Goal: Task Accomplishment & Management: Use online tool/utility

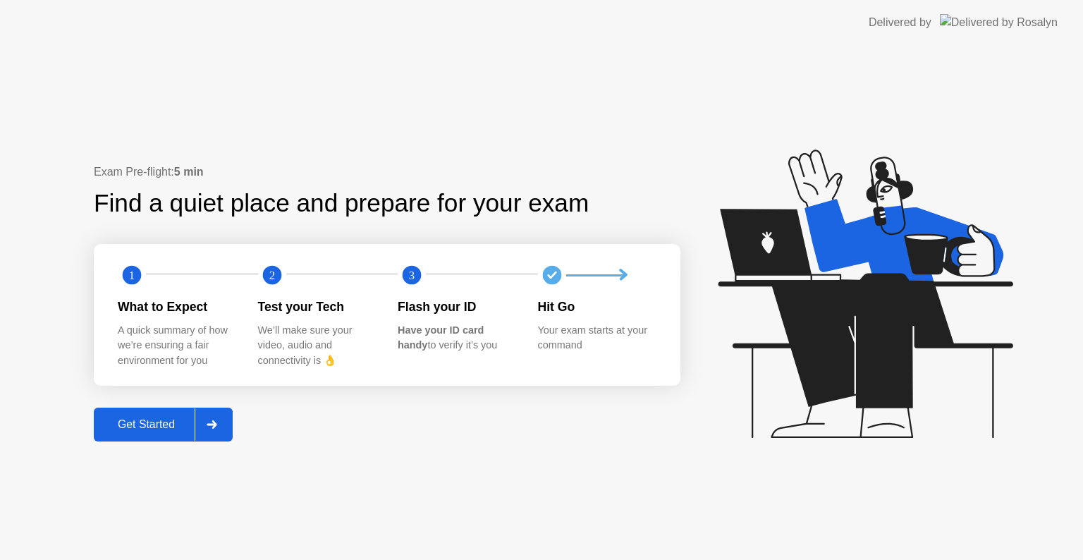
click at [178, 429] on div "Get Started" at bounding box center [146, 424] width 97 height 13
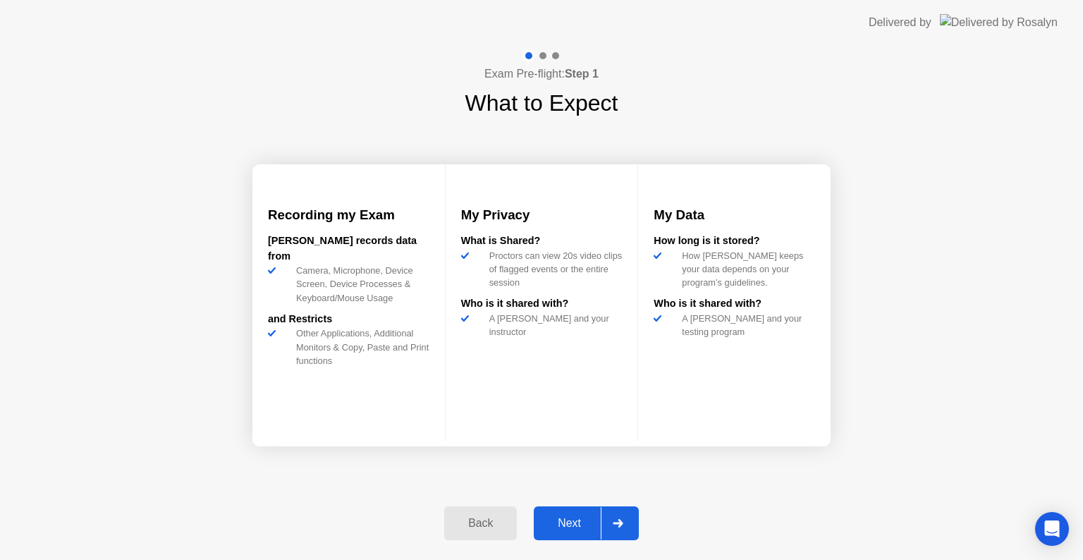
click at [581, 527] on div "Next" at bounding box center [569, 523] width 63 height 13
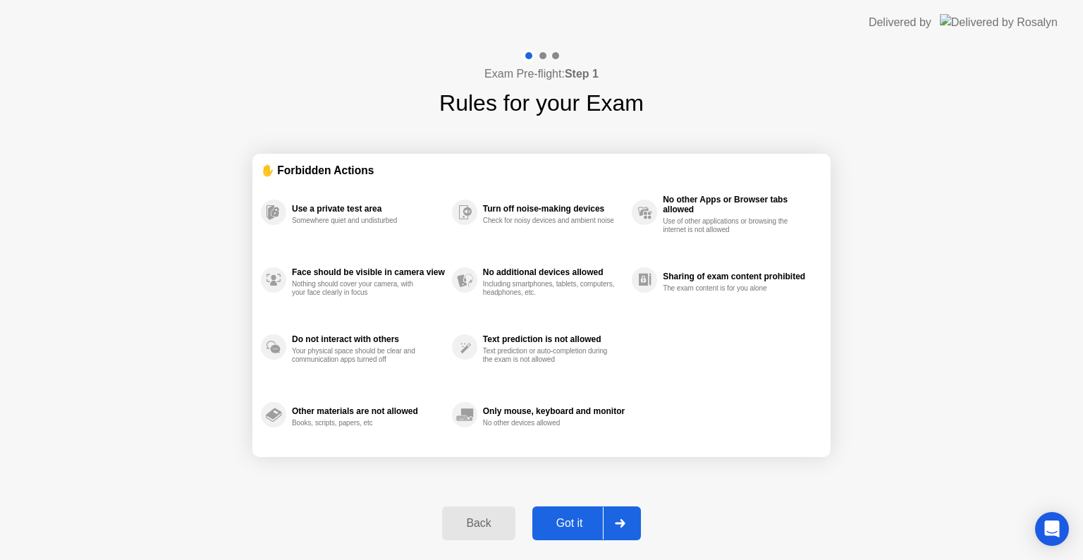
click at [573, 523] on div "Got it" at bounding box center [570, 523] width 66 height 13
select select "**********"
select select "*******"
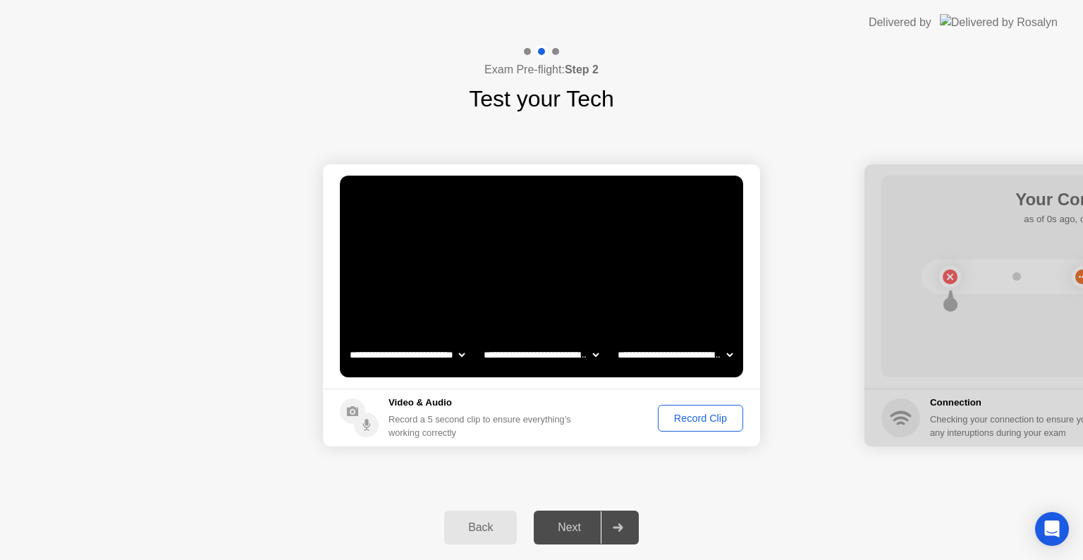
click at [696, 414] on div "Record Clip" at bounding box center [700, 418] width 75 height 11
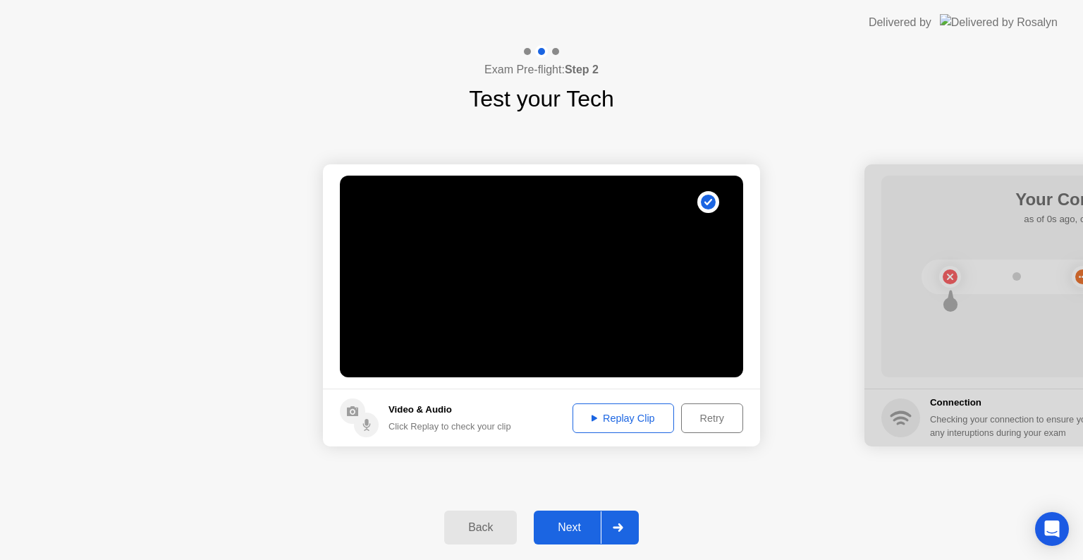
click at [769, 485] on div "**********" at bounding box center [541, 305] width 1083 height 379
click at [633, 419] on div "Replay Clip" at bounding box center [624, 418] width 92 height 11
click at [704, 420] on div "Retry" at bounding box center [712, 418] width 52 height 11
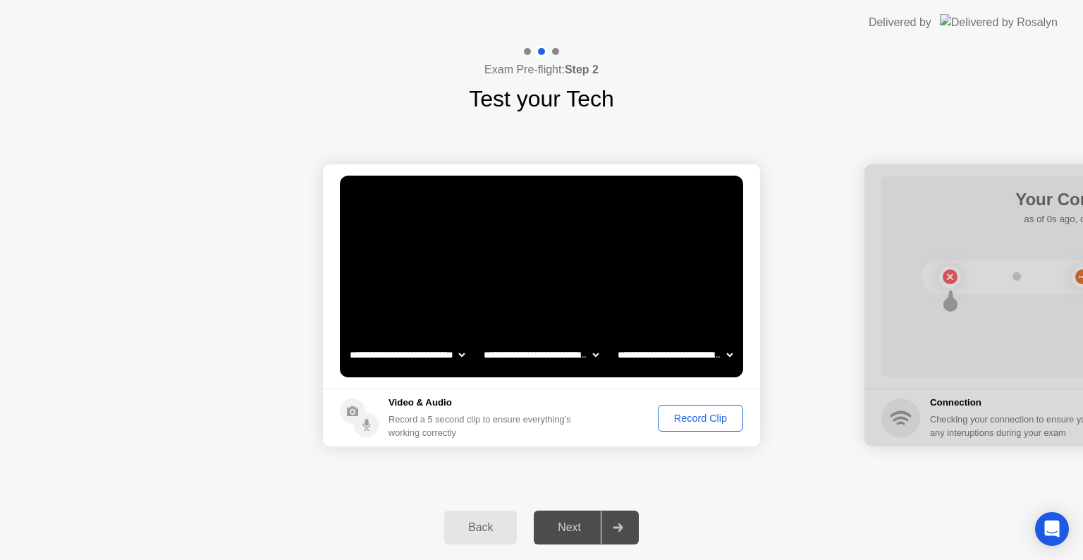
click at [695, 418] on div "Record Clip" at bounding box center [700, 418] width 75 height 11
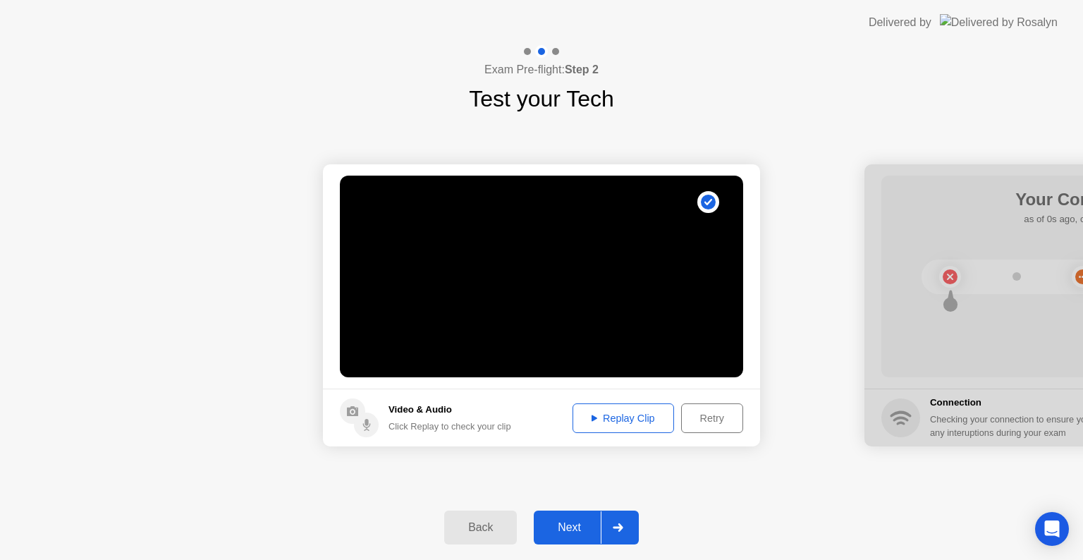
click at [573, 525] on div "Next" at bounding box center [569, 527] width 63 height 13
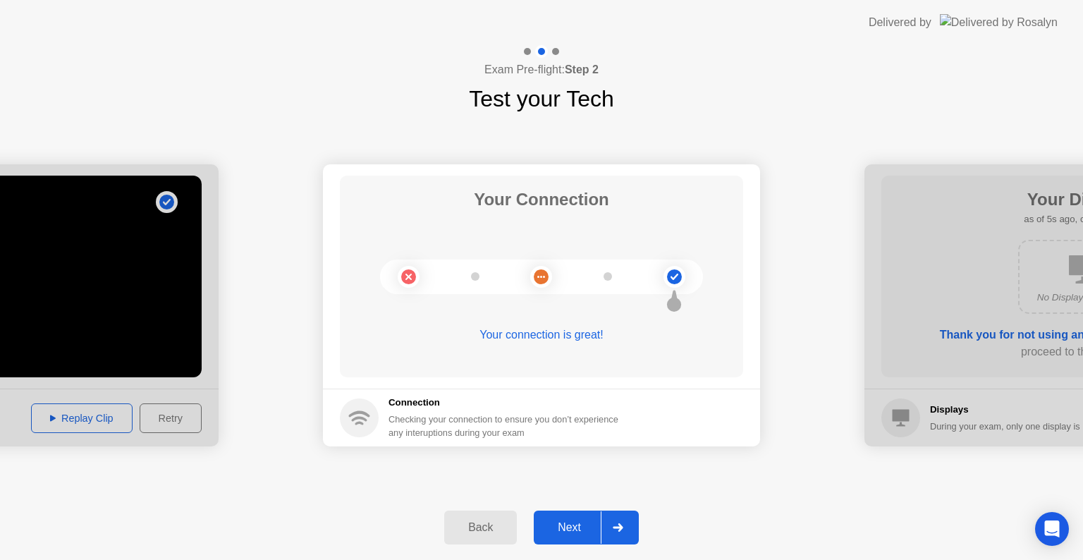
click at [575, 531] on div "Next" at bounding box center [569, 527] width 63 height 13
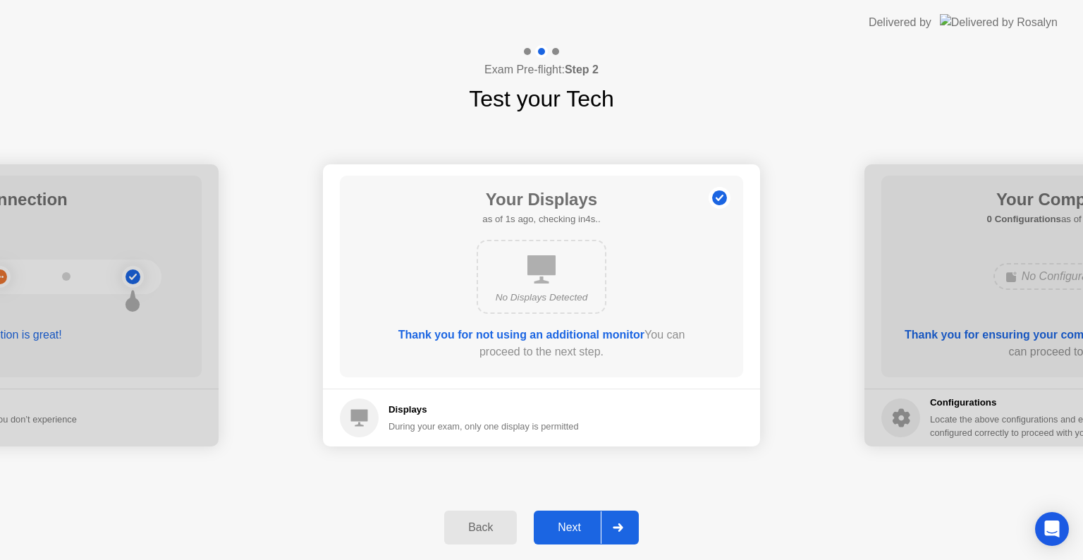
click at [571, 534] on div "Next" at bounding box center [569, 527] width 63 height 13
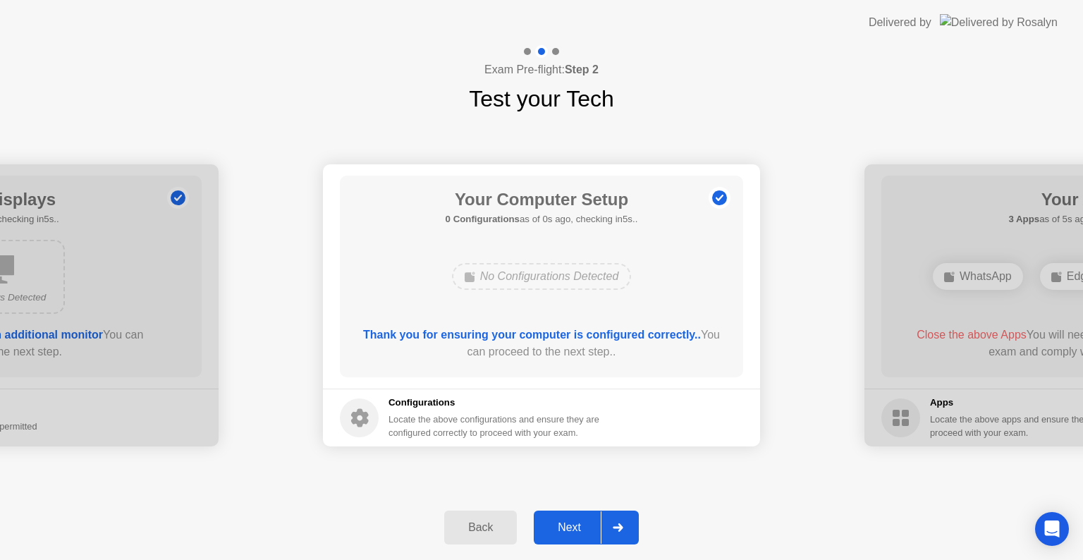
click at [571, 534] on div "Next" at bounding box center [569, 527] width 63 height 13
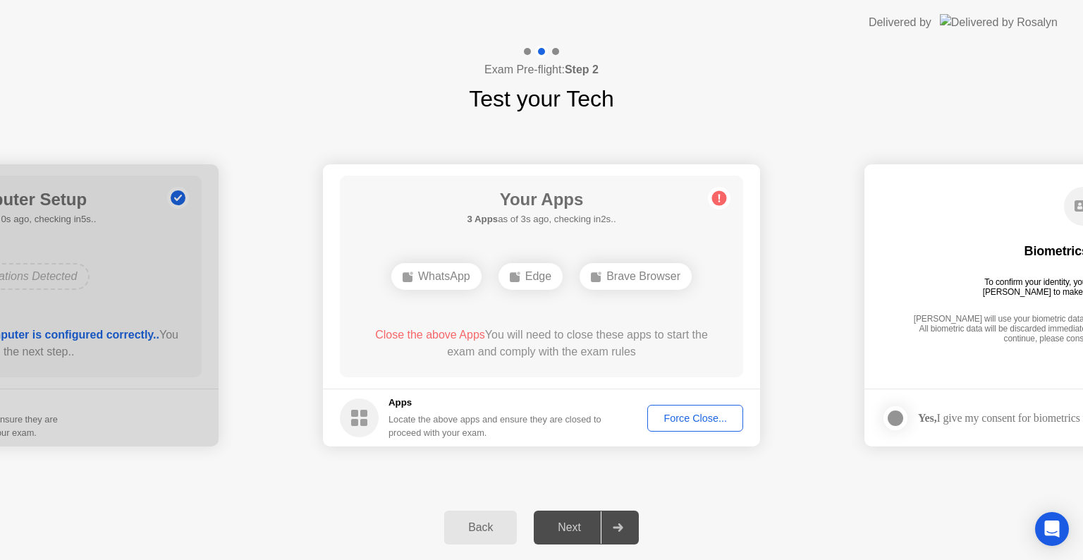
click at [683, 415] on div "Force Close..." at bounding box center [695, 418] width 86 height 11
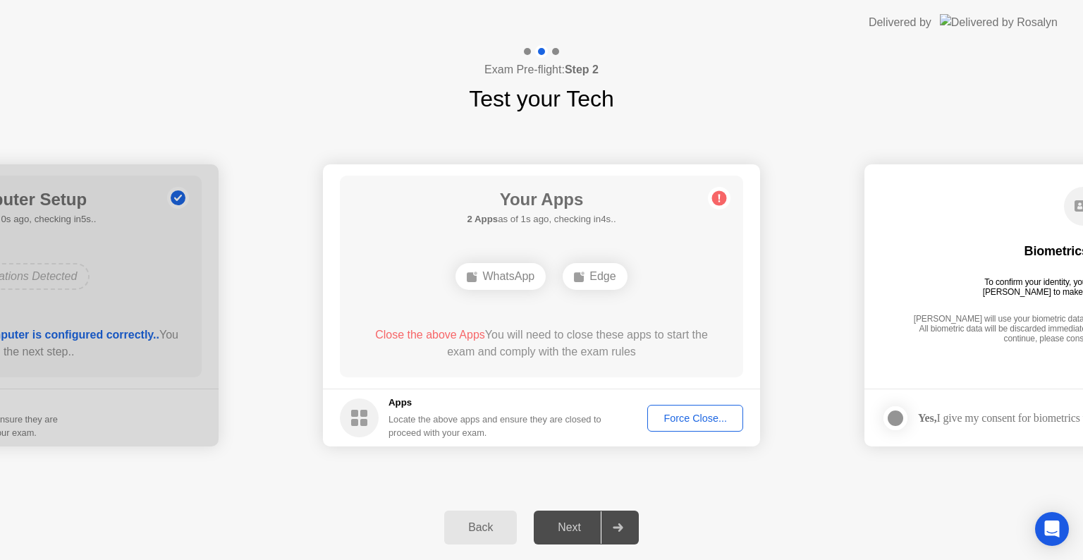
click at [688, 415] on div "Force Close..." at bounding box center [695, 418] width 86 height 11
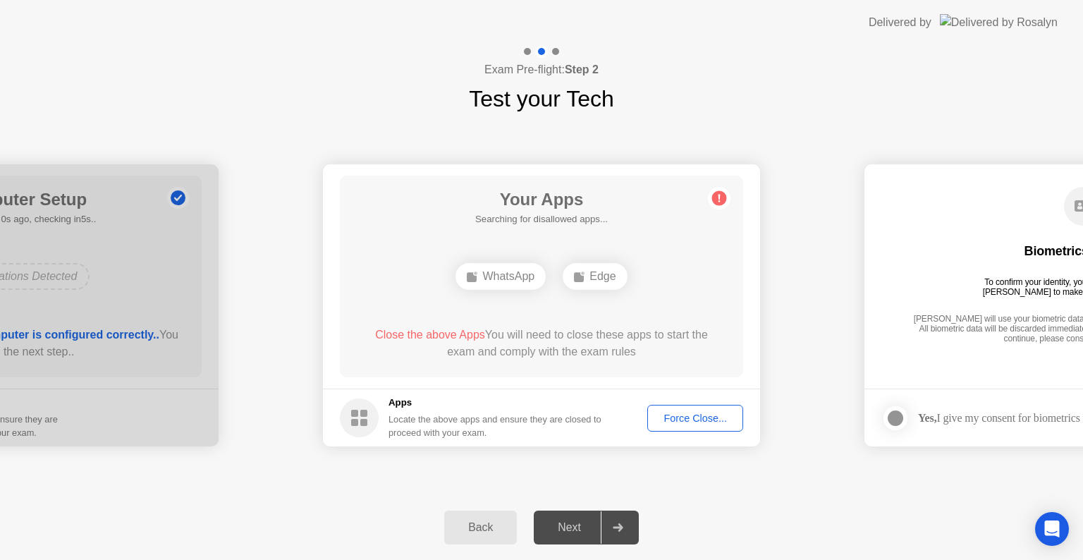
click at [615, 319] on div "Your Apps Searching for disallowed apps... WhatsApp Edge Close the above Apps Y…" at bounding box center [541, 277] width 403 height 202
click at [688, 417] on div "Force Close..." at bounding box center [695, 418] width 86 height 11
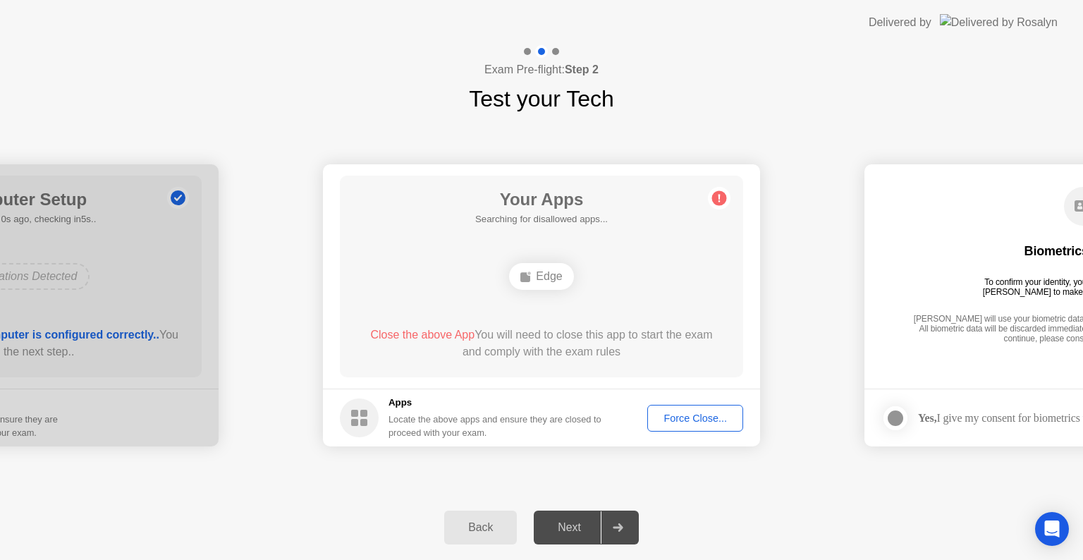
click at [678, 416] on div "Force Close..." at bounding box center [695, 418] width 86 height 11
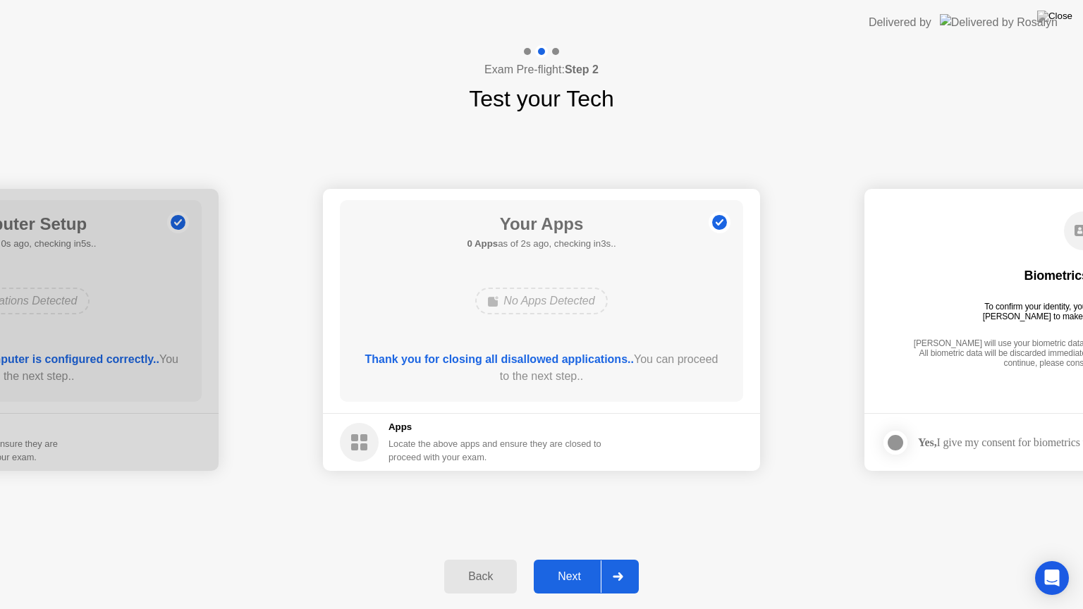
click at [569, 559] on div "Next" at bounding box center [569, 577] width 63 height 13
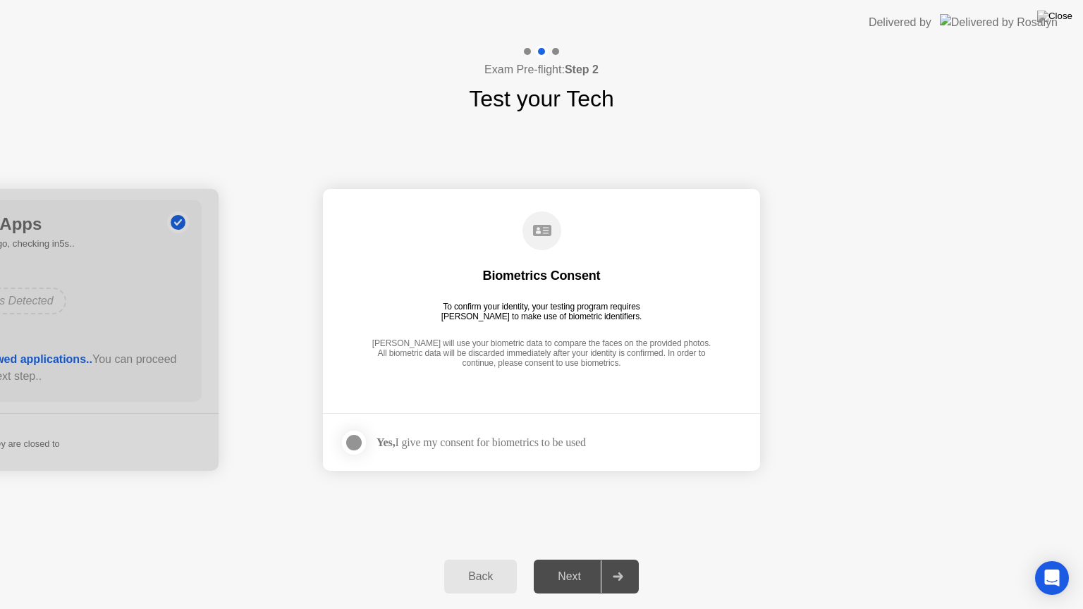
click at [360, 441] on div at bounding box center [354, 442] width 17 height 17
click at [567, 559] on div "Next" at bounding box center [569, 577] width 63 height 13
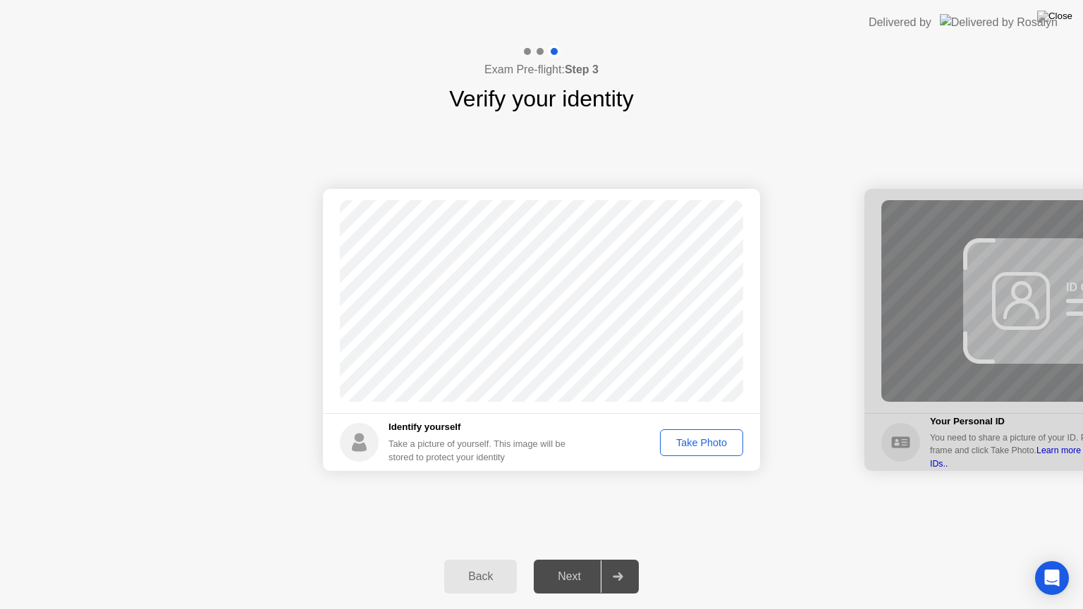
click at [702, 443] on div "Take Photo" at bounding box center [701, 442] width 73 height 11
click at [575, 559] on div "Next" at bounding box center [569, 577] width 63 height 13
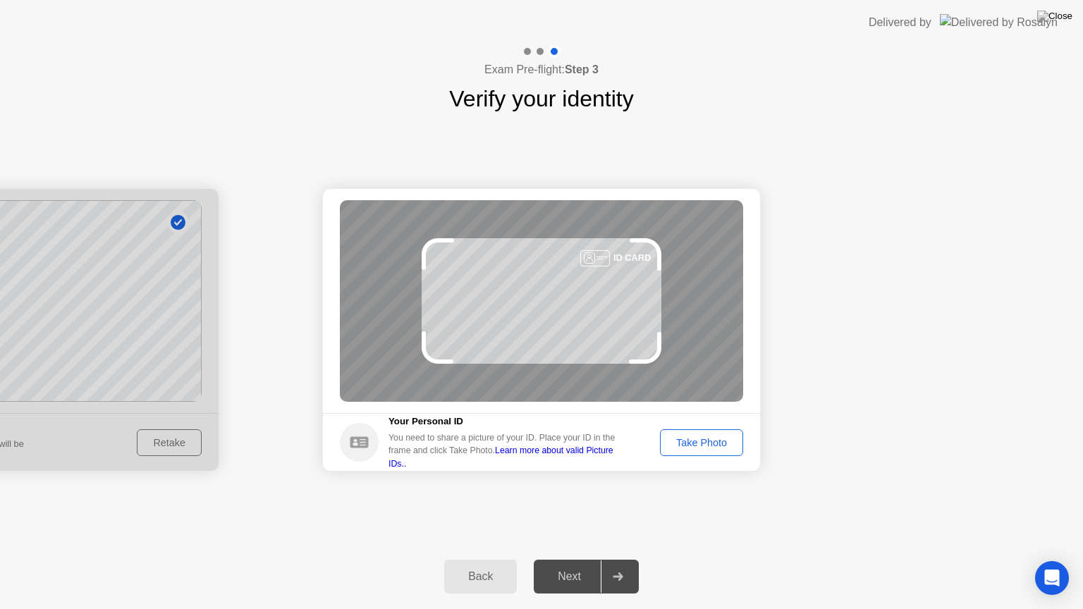
click at [691, 445] on div "Take Photo" at bounding box center [701, 442] width 73 height 11
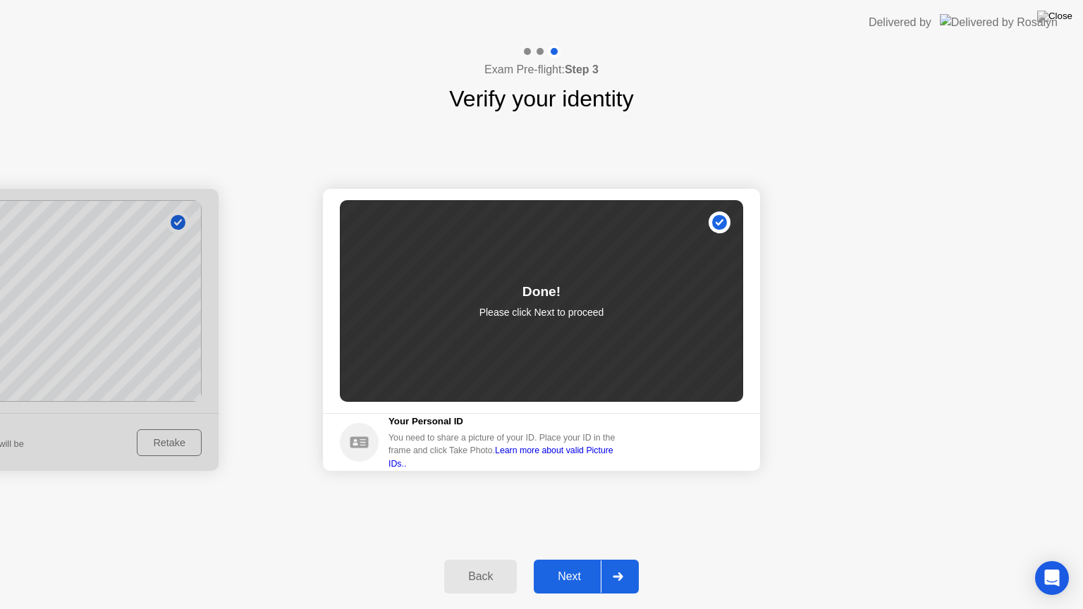
click at [575, 559] on div "Next" at bounding box center [569, 577] width 63 height 13
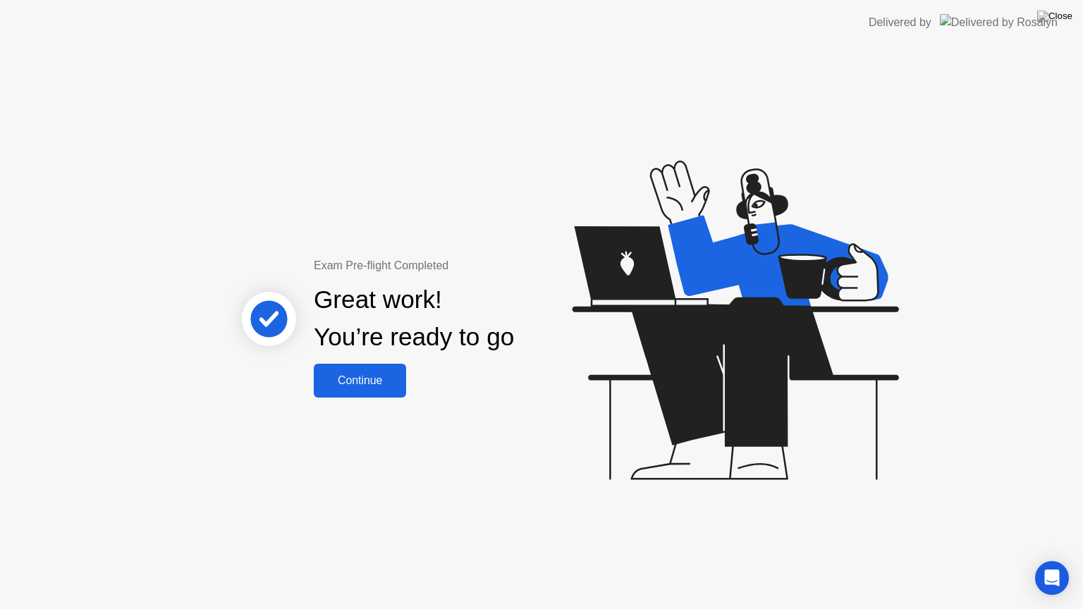
click at [372, 378] on div "Continue" at bounding box center [360, 380] width 84 height 13
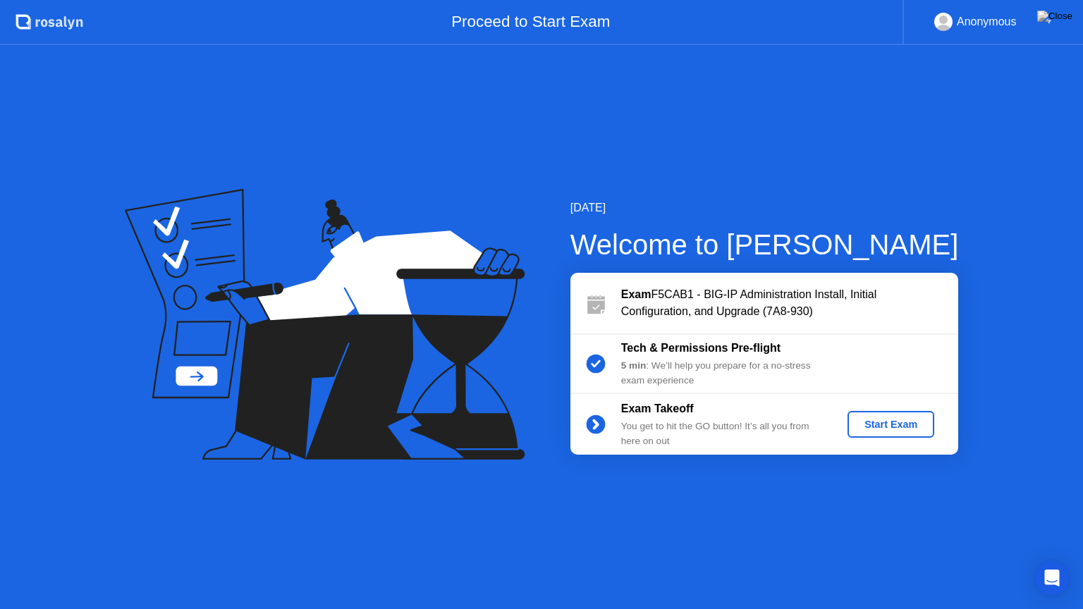
click at [893, 422] on div "Start Exam" at bounding box center [890, 424] width 75 height 11
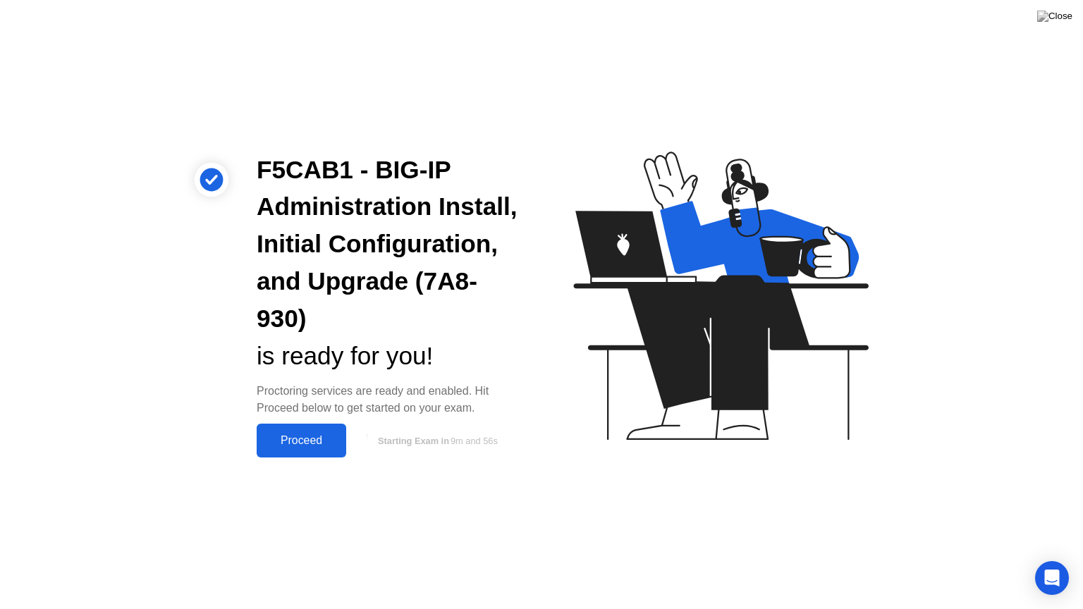
click at [310, 446] on div "Proceed" at bounding box center [301, 440] width 81 height 13
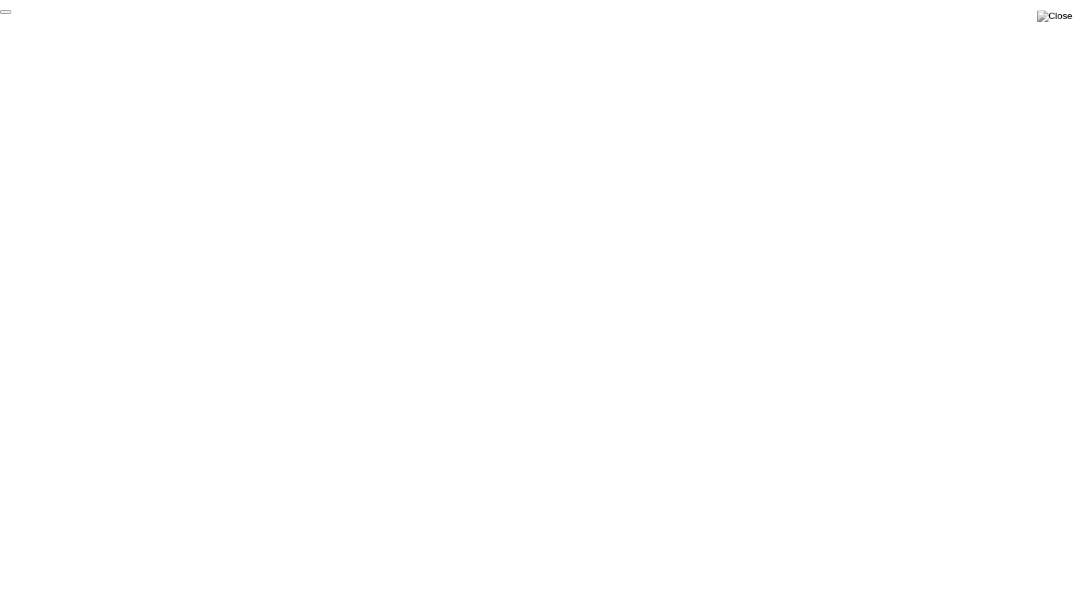
click div "End Proctoring Session"
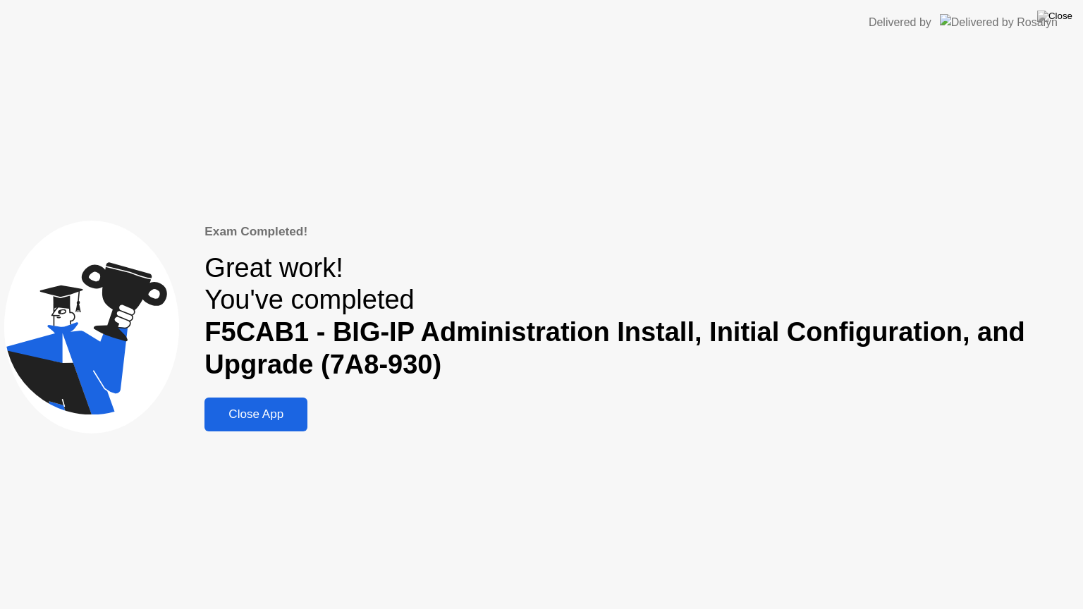
click at [290, 413] on div "Close App" at bounding box center [256, 415] width 94 height 14
